Goal: Transaction & Acquisition: Download file/media

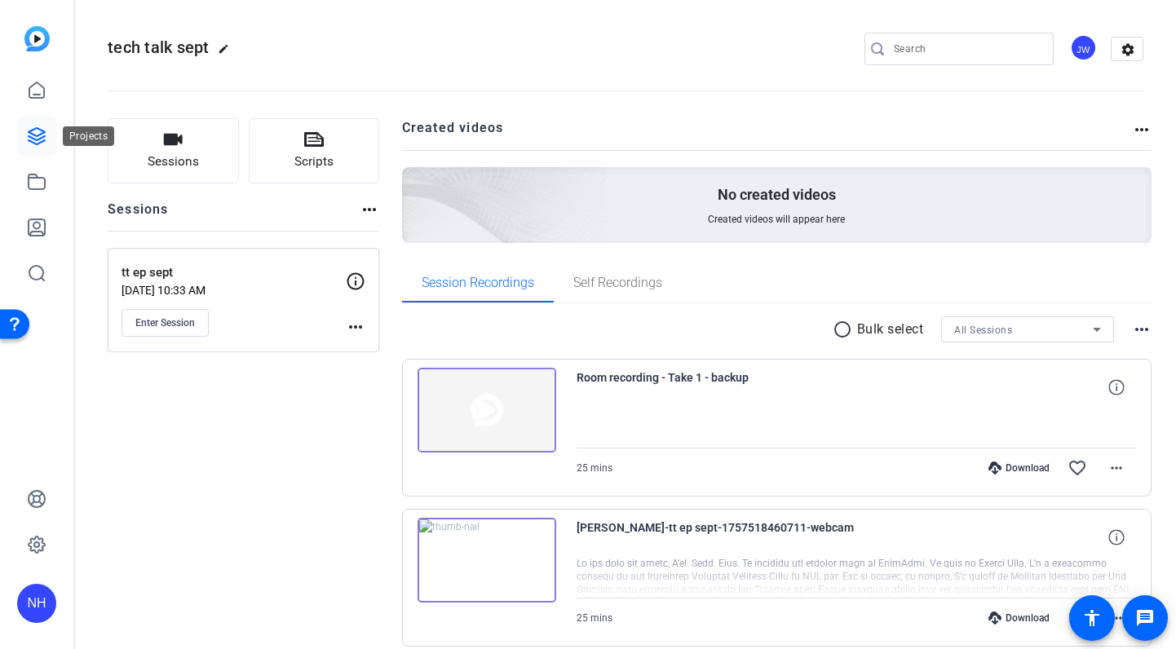
click at [38, 133] on icon at bounding box center [37, 136] width 20 height 20
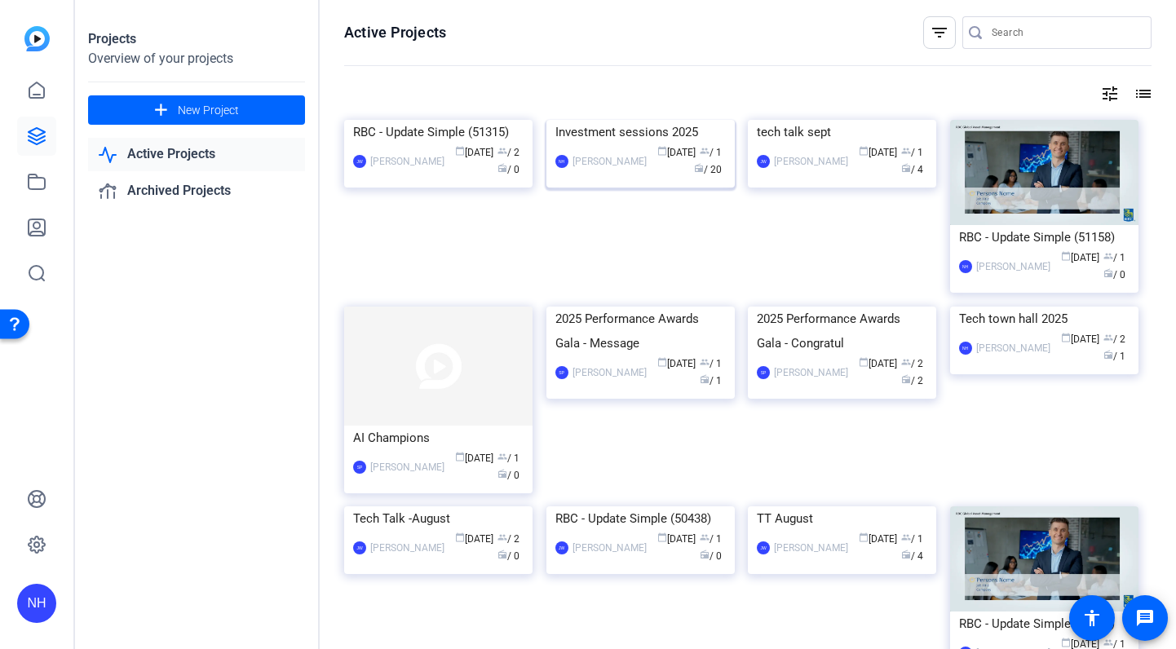
click at [642, 144] on div "Investment sessions 2025" at bounding box center [641, 132] width 171 height 24
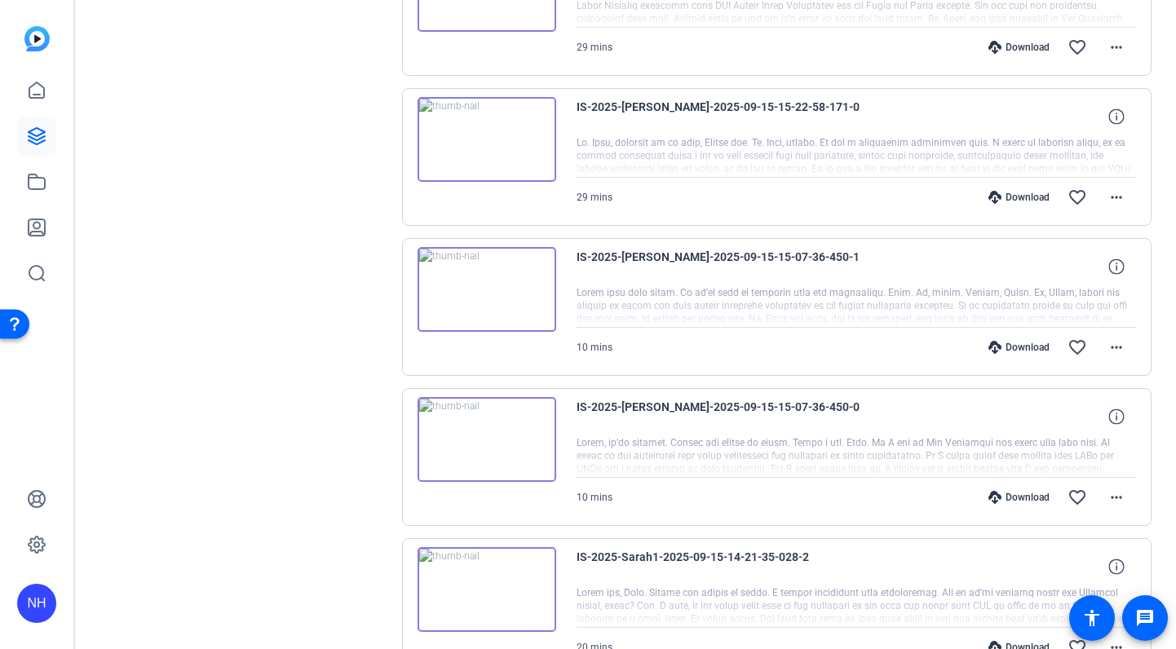
scroll to position [436, 0]
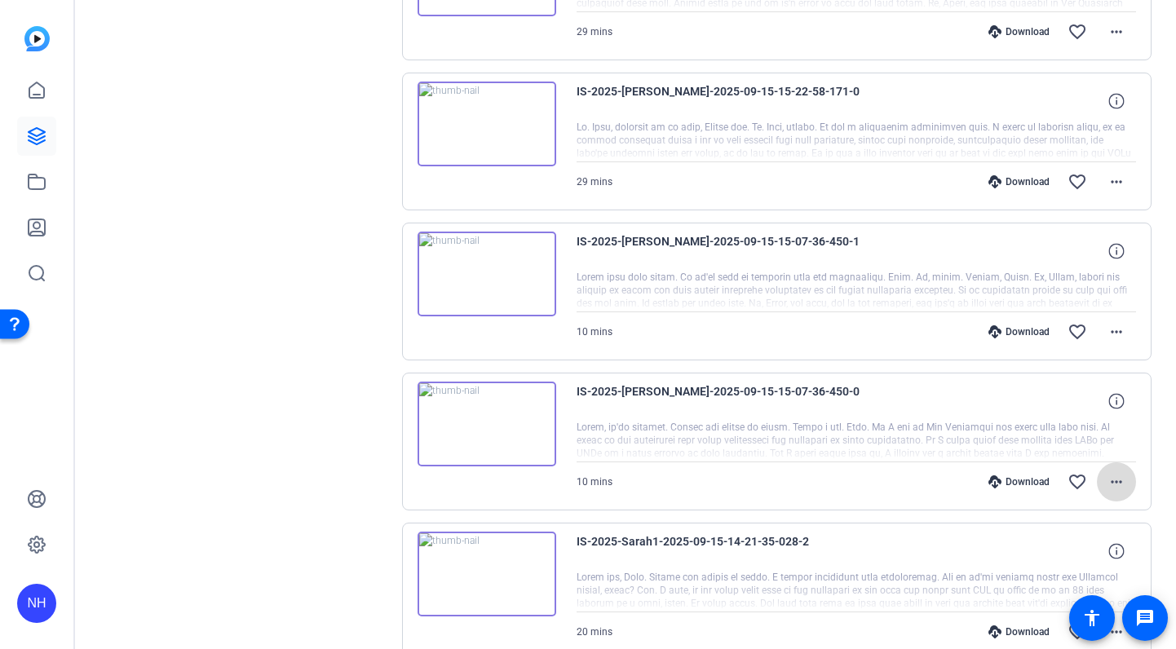
click at [1123, 481] on mat-icon "more_horiz" at bounding box center [1117, 482] width 20 height 20
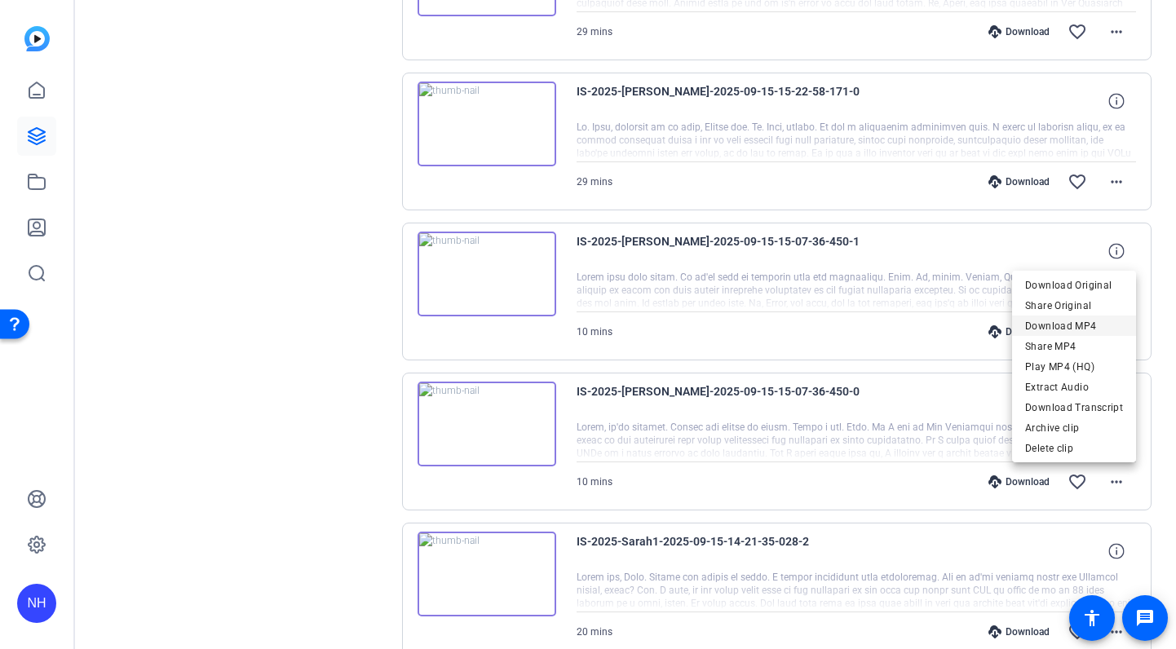
click at [1068, 323] on span "Download MP4" at bounding box center [1075, 327] width 98 height 20
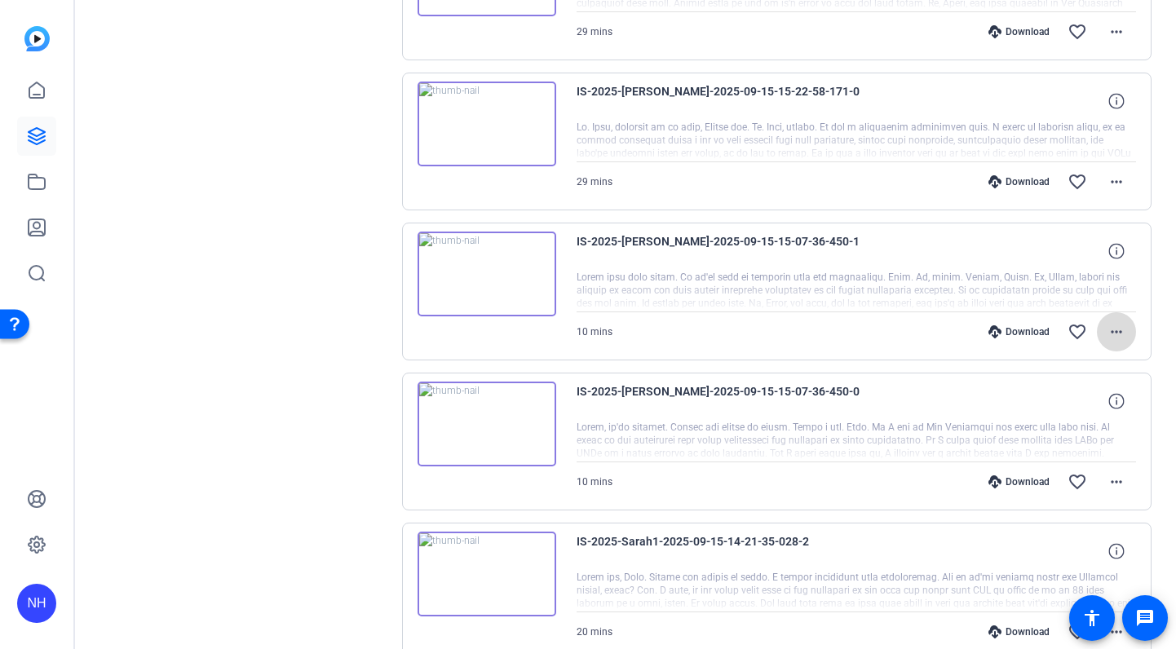
click at [1119, 328] on mat-icon "more_horiz" at bounding box center [1117, 332] width 20 height 20
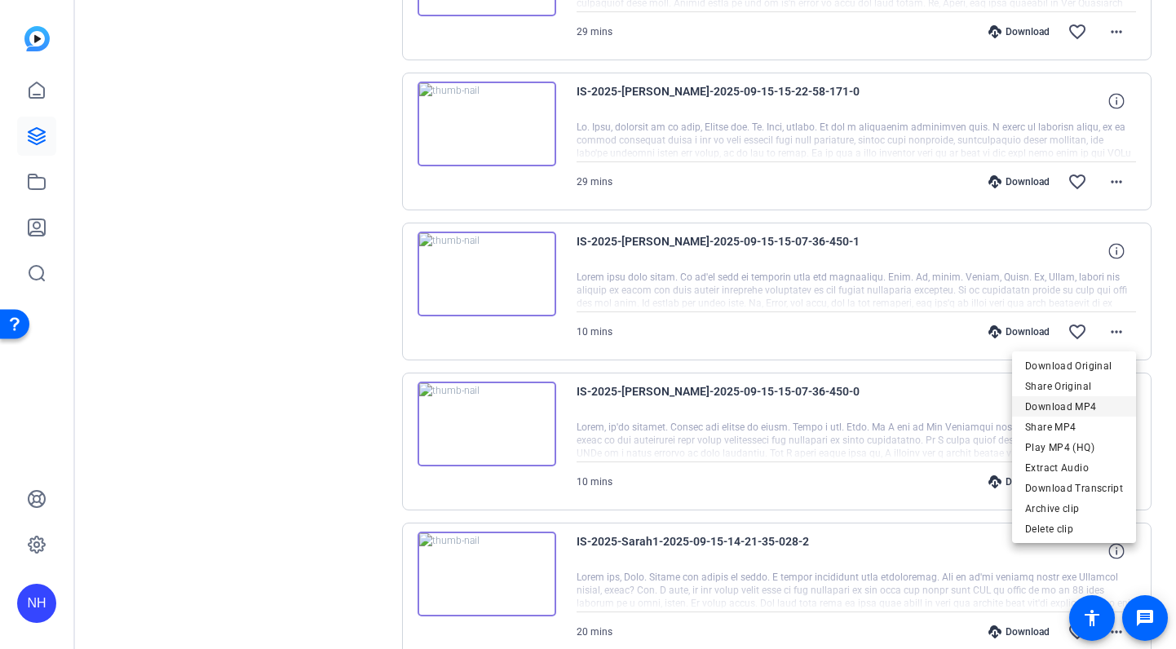
click at [1071, 411] on span "Download MP4" at bounding box center [1075, 407] width 98 height 20
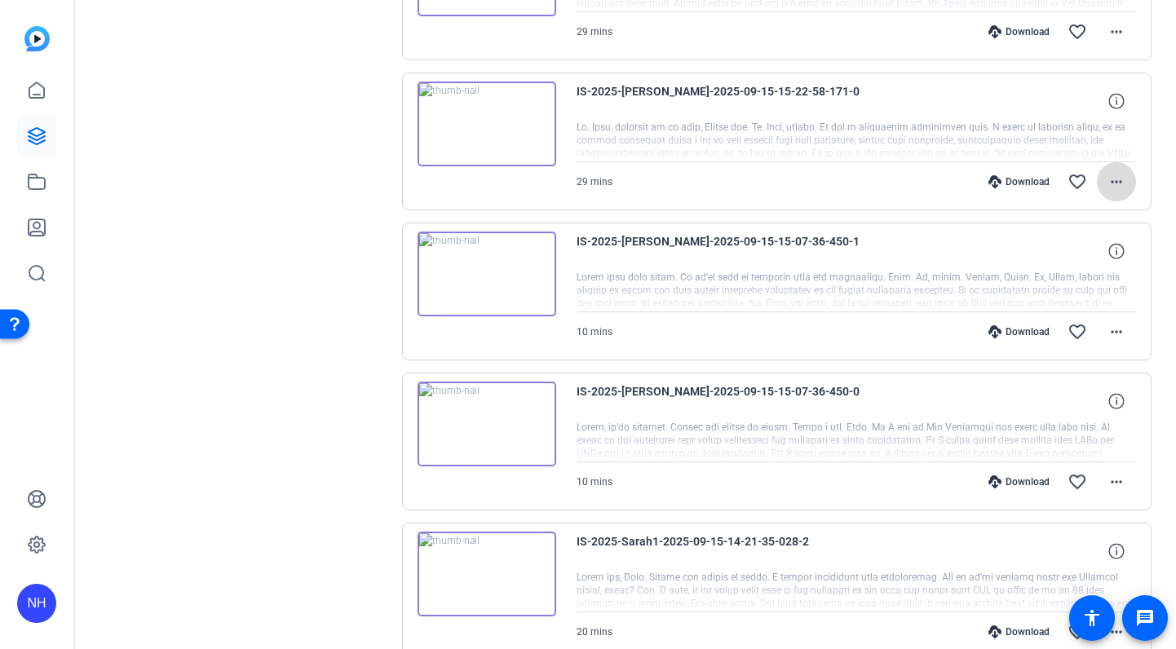
click at [1123, 179] on mat-icon "more_horiz" at bounding box center [1117, 182] width 20 height 20
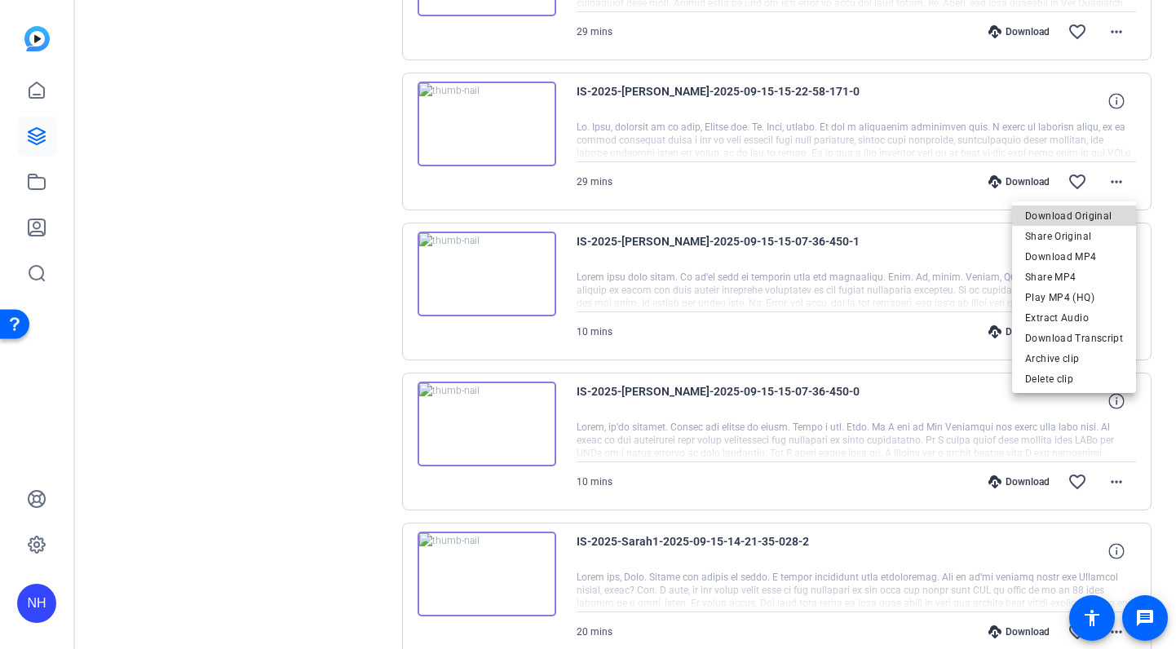
click at [1083, 214] on span "Download Original" at bounding box center [1075, 216] width 98 height 20
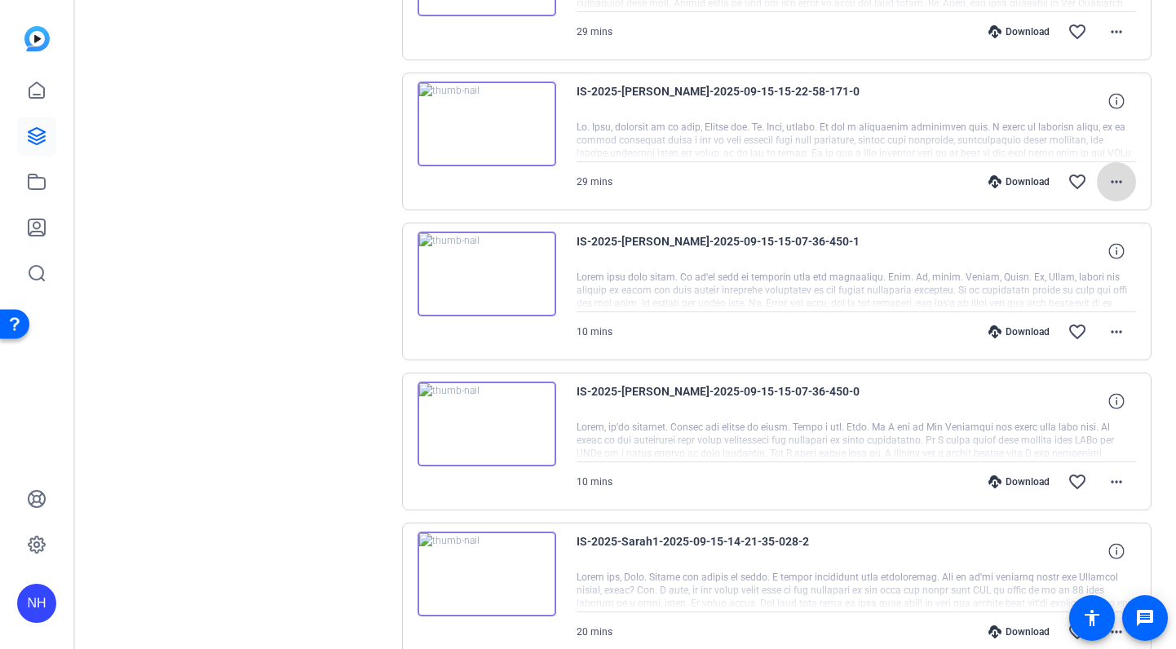
click at [1120, 184] on mat-icon "more_horiz" at bounding box center [1117, 182] width 20 height 20
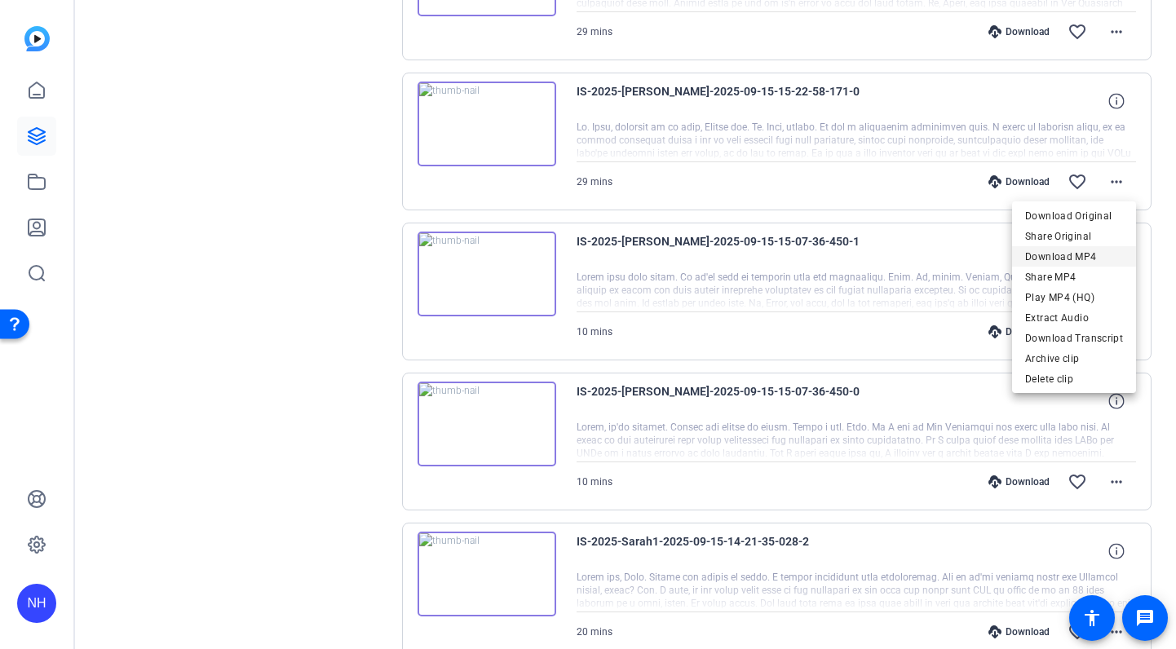
click at [1083, 252] on span "Download MP4" at bounding box center [1075, 257] width 98 height 20
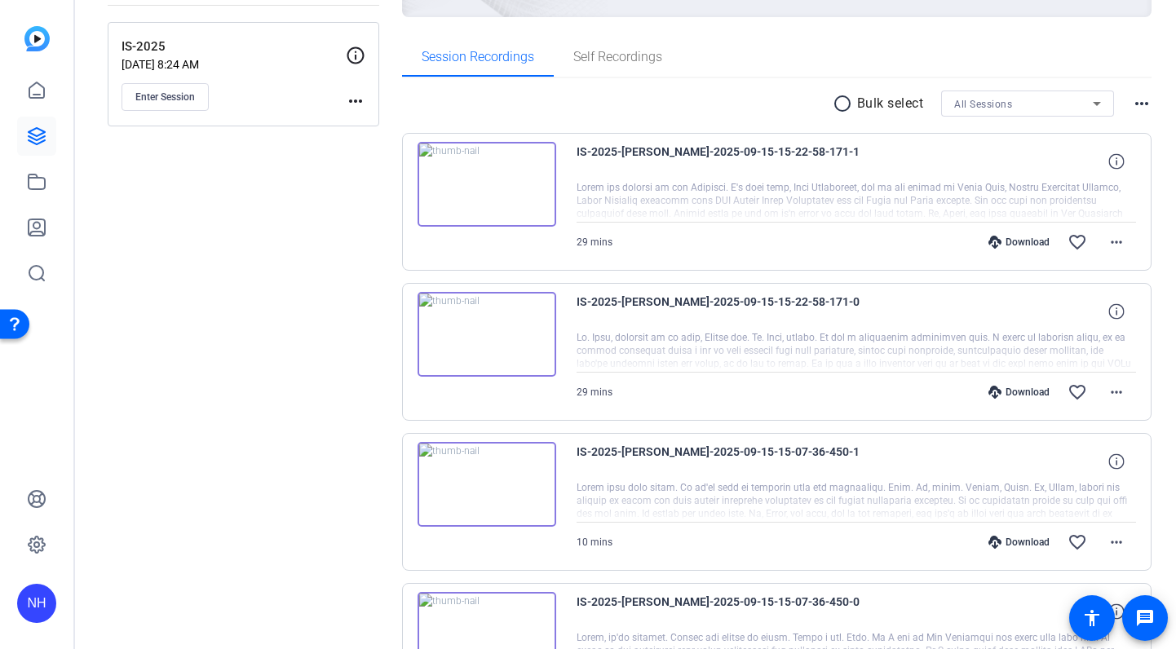
scroll to position [166, 0]
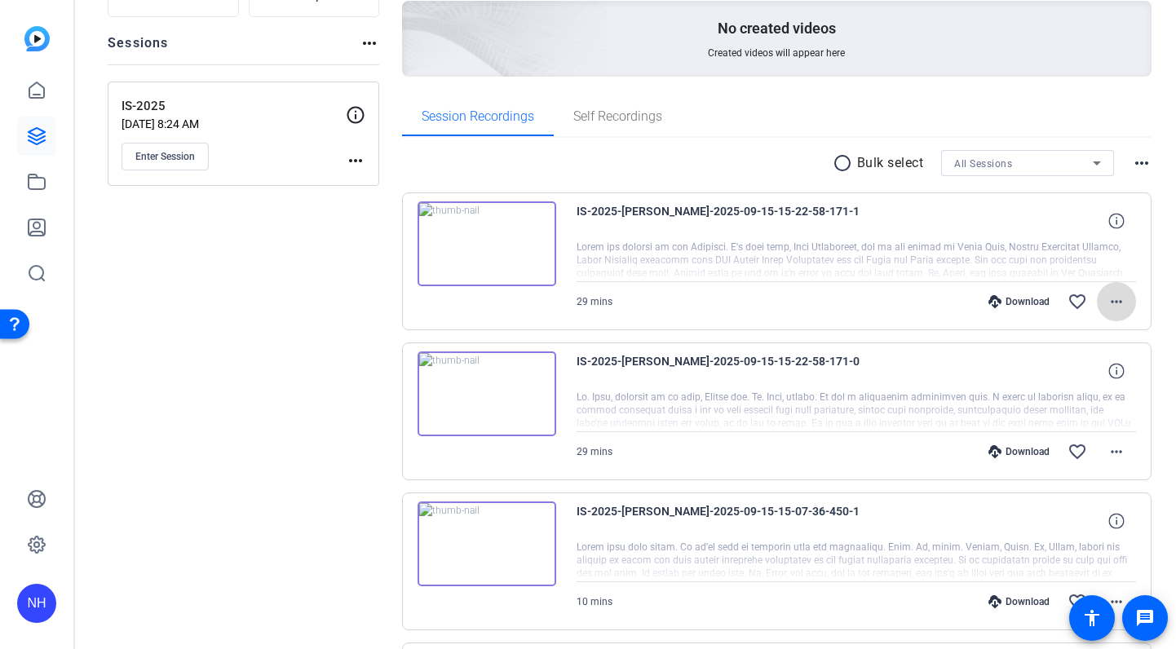
click at [1117, 302] on mat-icon "more_horiz" at bounding box center [1117, 302] width 20 height 20
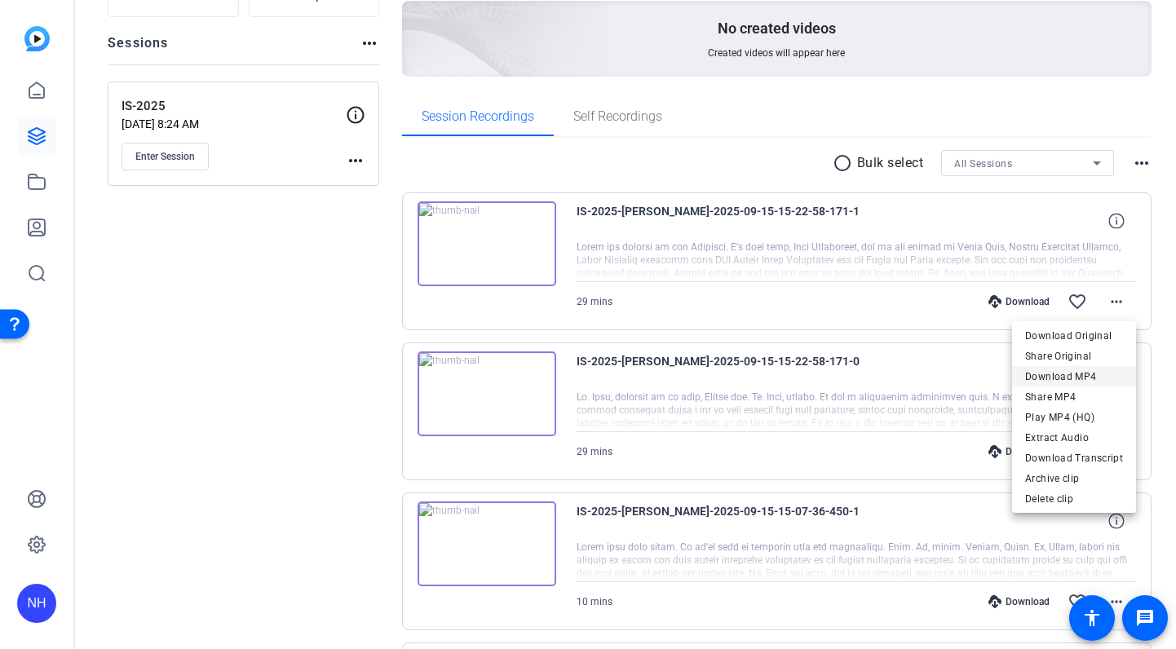
click at [1080, 373] on span "Download MP4" at bounding box center [1075, 377] width 98 height 20
